Goal: Task Accomplishment & Management: Use online tool/utility

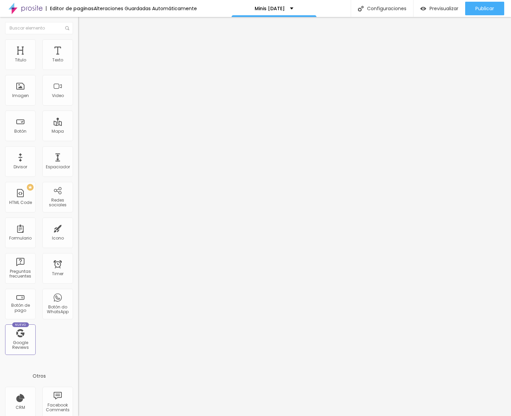
click at [78, 140] on input "[URL][DOMAIN_NAME][DATE]" at bounding box center [119, 136] width 82 height 7
click at [78, 140] on input "[URL][DOMAIN_NAME]" at bounding box center [119, 136] width 82 height 7
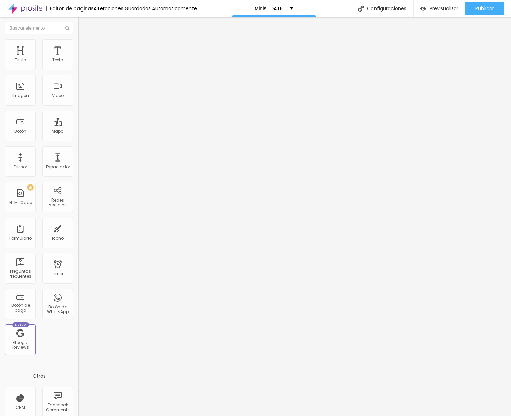
click at [78, 140] on input "[URL][DOMAIN_NAME]" at bounding box center [119, 136] width 82 height 7
paste input "-[DATE]-2025"
type input "[URL][DOMAIN_NAME][DATE]"
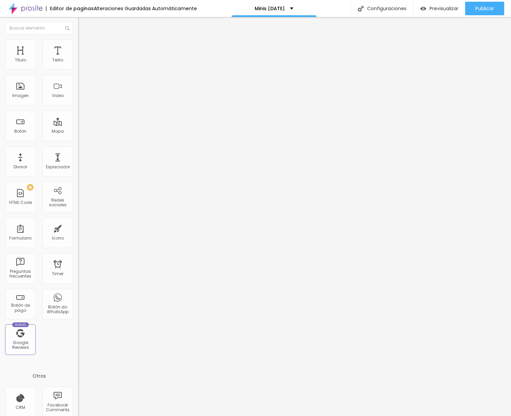
click at [78, 140] on input "[URL][DOMAIN_NAME]" at bounding box center [119, 136] width 82 height 7
paste input "-[DATE]-2025"
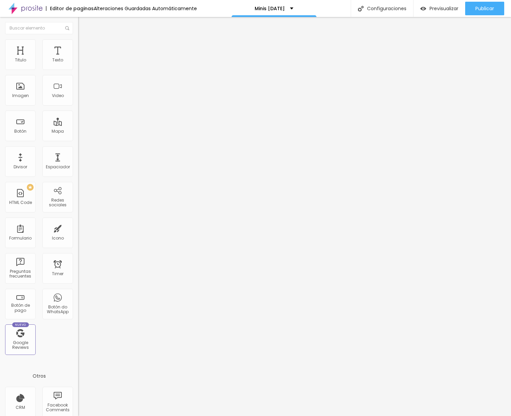
type input "[URL][DOMAIN_NAME][DATE]"
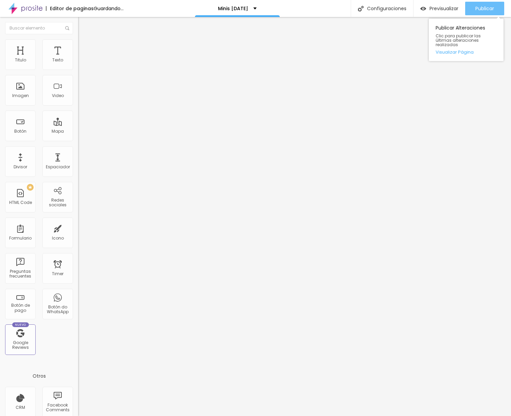
click at [489, 10] on span "Publicar" at bounding box center [485, 8] width 19 height 5
